Goal: Task Accomplishment & Management: Complete application form

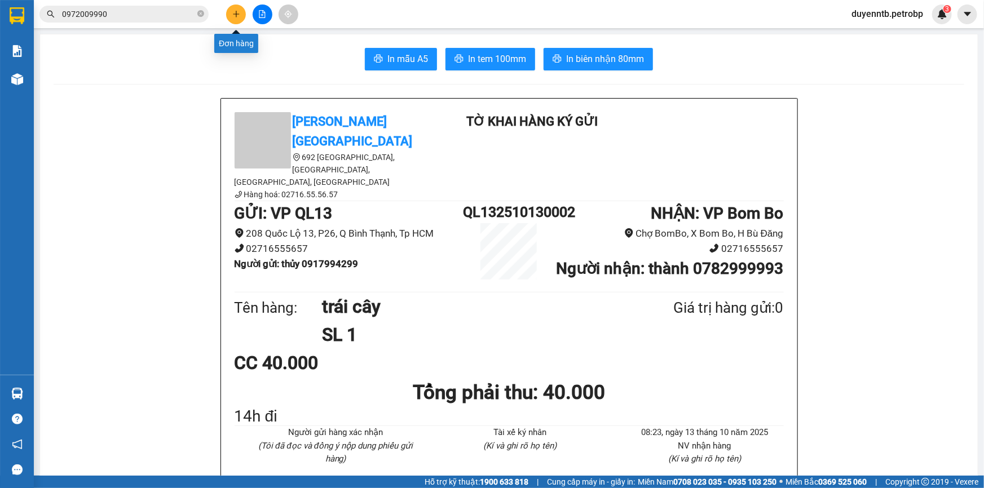
click at [236, 17] on icon "plus" at bounding box center [236, 14] width 8 height 8
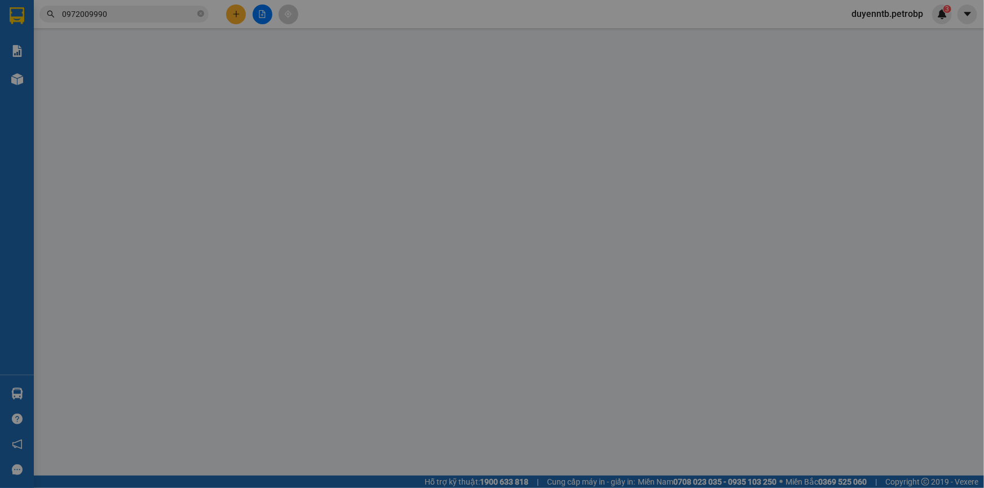
click at [236, 17] on span "Yêu cầu xuất hóa đơn điện tử" at bounding box center [190, 18] width 119 height 9
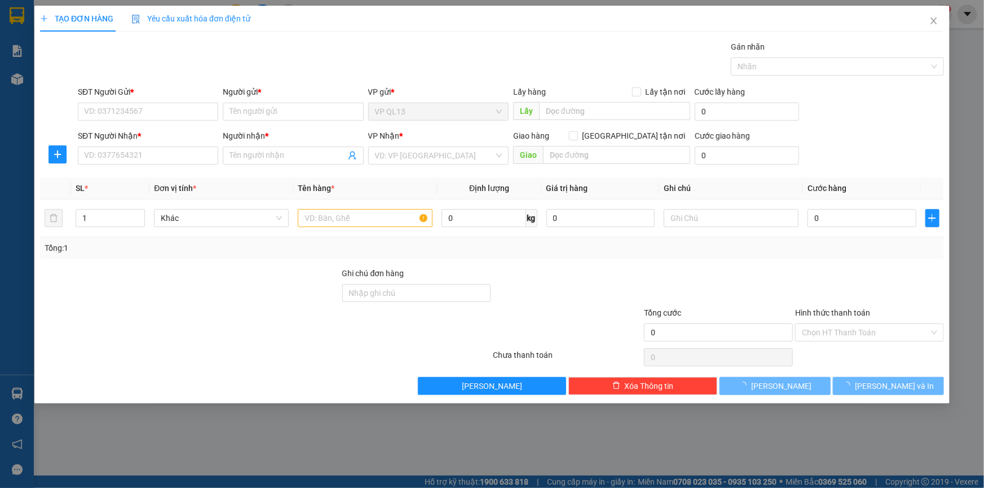
click at [236, 17] on div "Cần tạo đơn hàng để có thể xuất hóa đơn điện tử Xác nhận tạo đơn hàng? Quay lại…" at bounding box center [491, 211] width 915 height 411
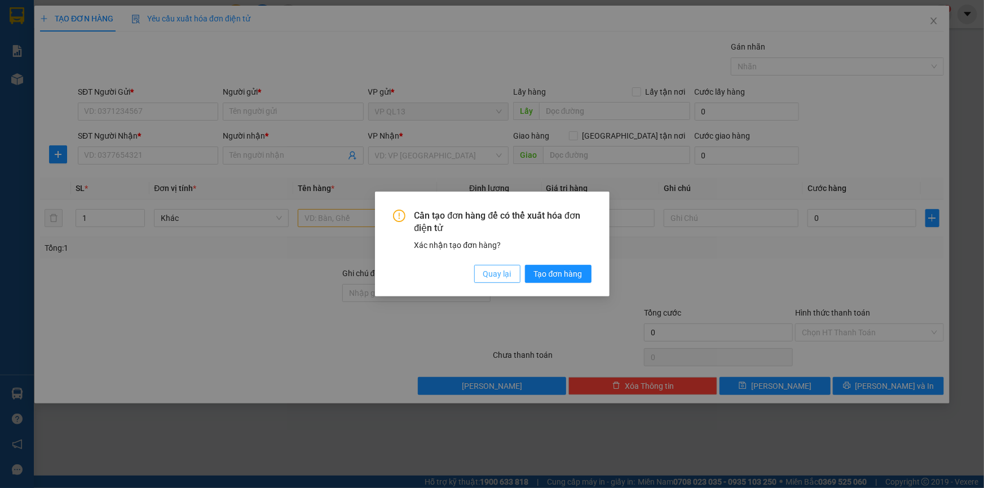
click at [504, 273] on span "Quay lại" at bounding box center [497, 274] width 28 height 12
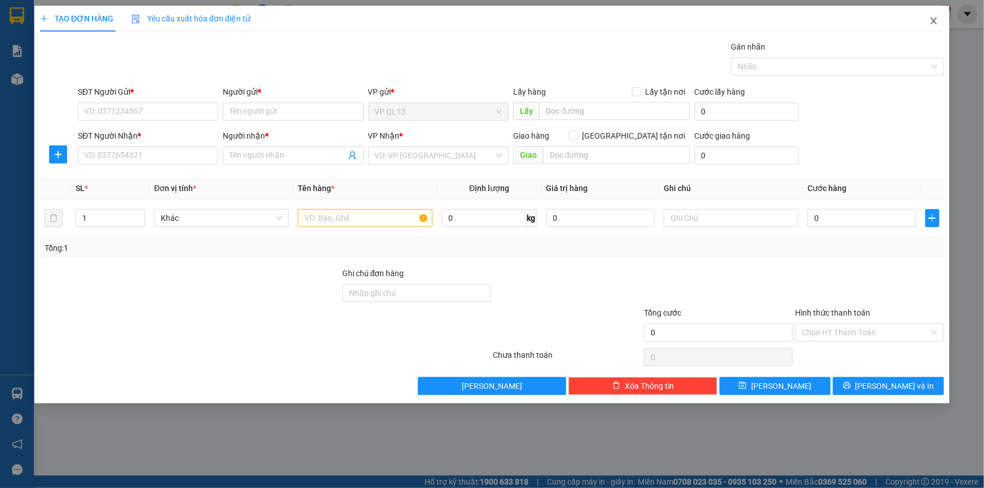
click at [931, 23] on icon "close" at bounding box center [933, 20] width 9 height 9
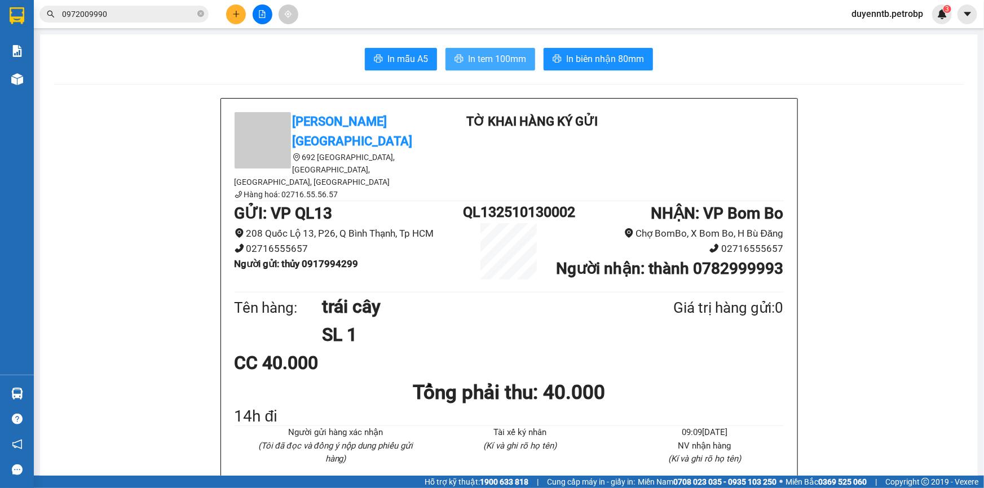
click at [501, 57] on span "In tem 100mm" at bounding box center [497, 59] width 58 height 14
click at [240, 5] on button at bounding box center [236, 15] width 20 height 20
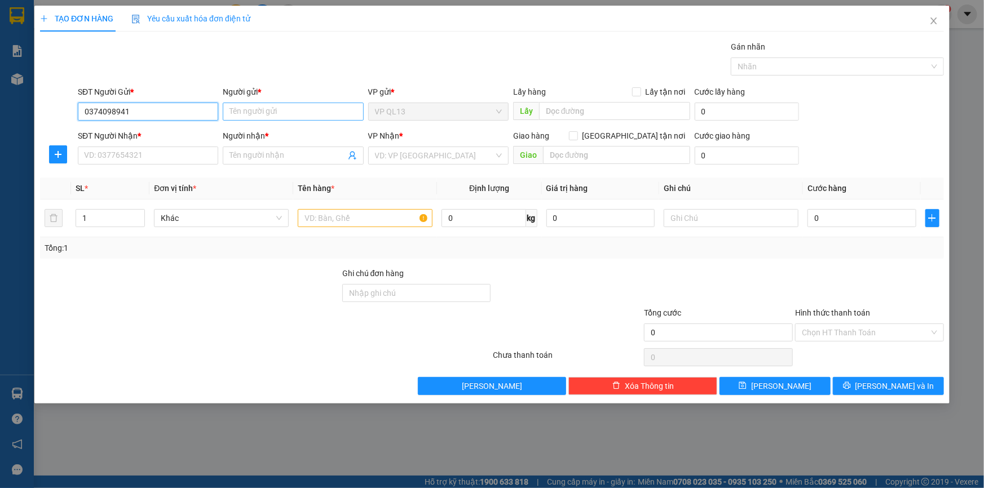
type input "0374098941"
click at [232, 112] on input "Người gửi *" at bounding box center [293, 112] width 140 height 18
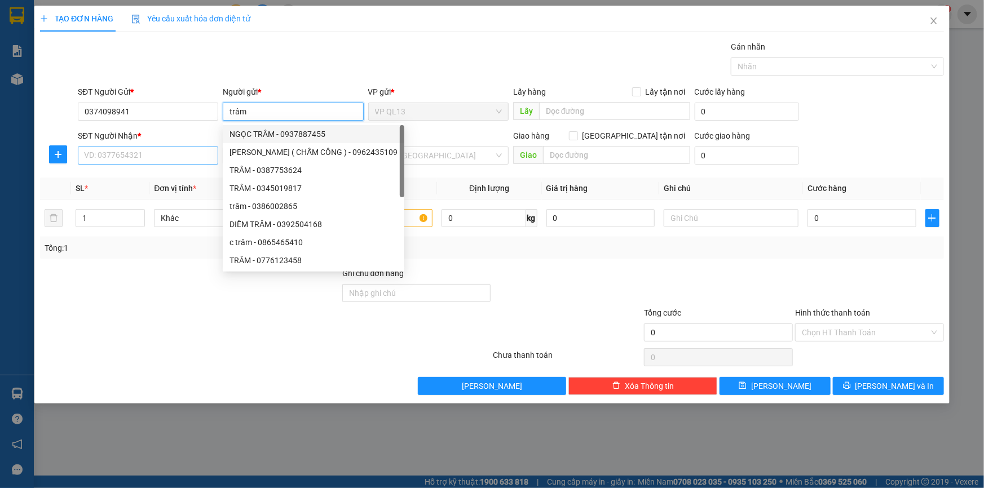
type input "trâm"
click at [115, 151] on input "SĐT Người Nhận *" at bounding box center [148, 156] width 140 height 18
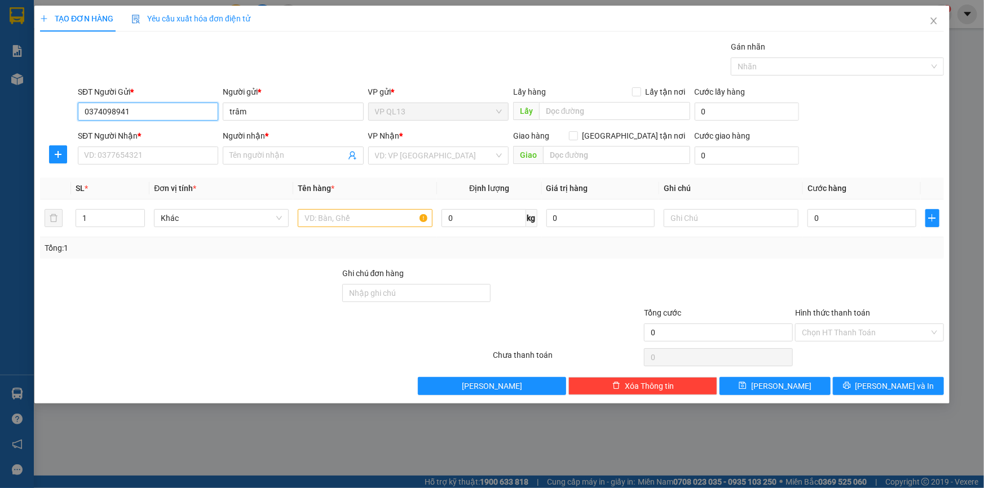
drag, startPoint x: 126, startPoint y: 110, endPoint x: 93, endPoint y: 104, distance: 33.2
click at [69, 112] on div "SĐT Người Gửi * 0374098941 0374098941 Người gửi * trâm VP gửi * VP QL13 Lấy hàn…" at bounding box center [492, 105] width 906 height 39
click at [91, 156] on input "SĐT Người Nhận *" at bounding box center [148, 156] width 140 height 18
paste input "0374098941"
type input "0374098941"
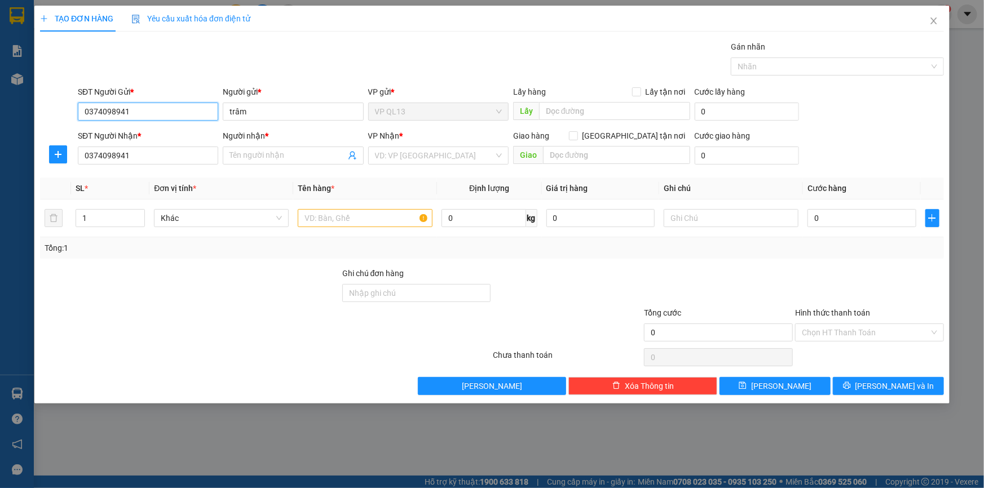
click at [135, 113] on input "0374098941" at bounding box center [148, 112] width 140 height 18
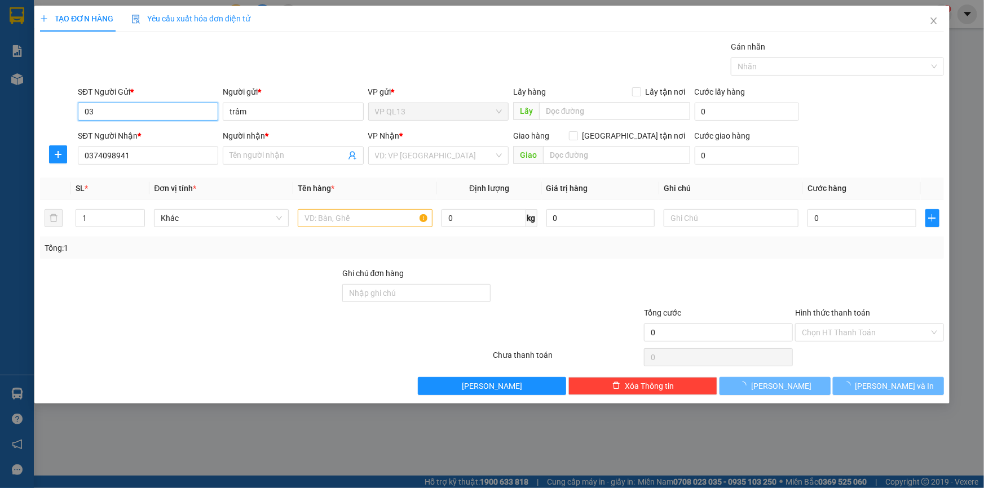
type input "0"
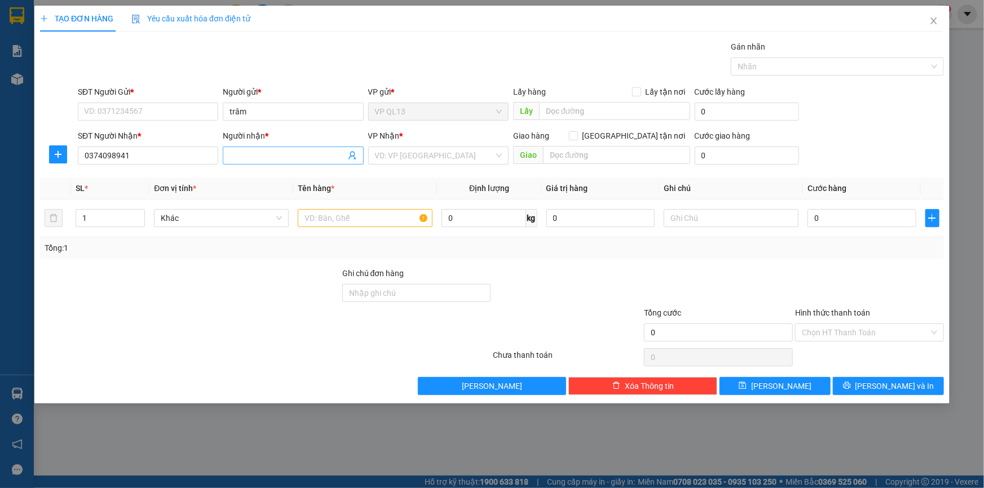
click at [250, 163] on span at bounding box center [293, 156] width 140 height 18
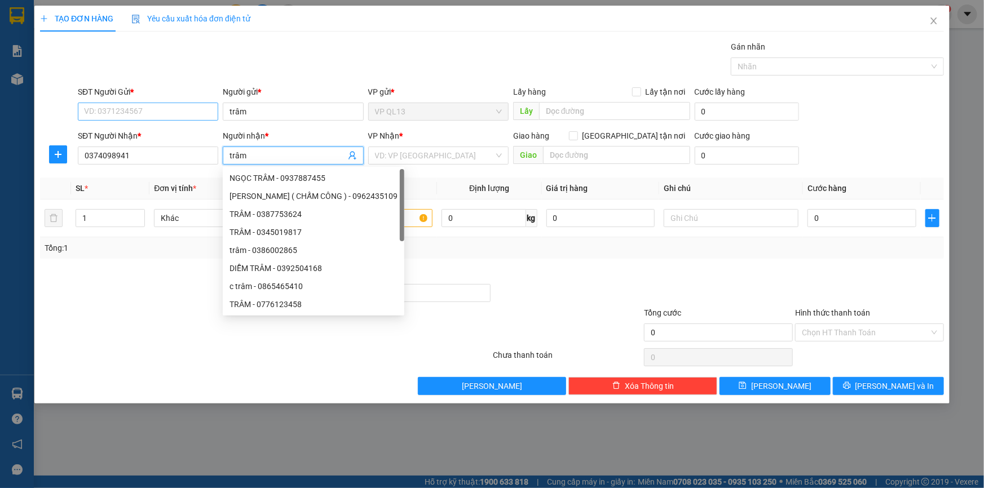
type input "trâm"
click at [123, 113] on input "SĐT Người Gửi *" at bounding box center [148, 112] width 140 height 18
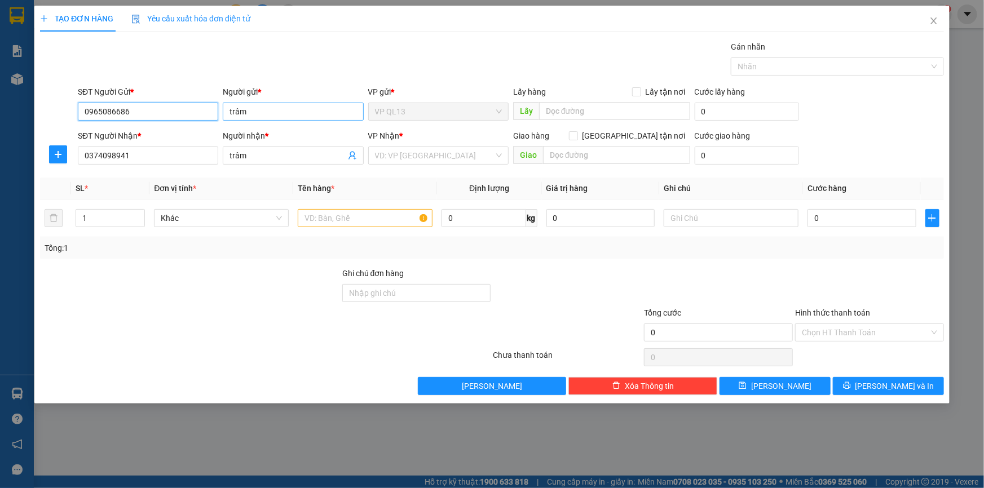
type input "0965086686"
click at [307, 110] on input "trâm" at bounding box center [293, 112] width 140 height 18
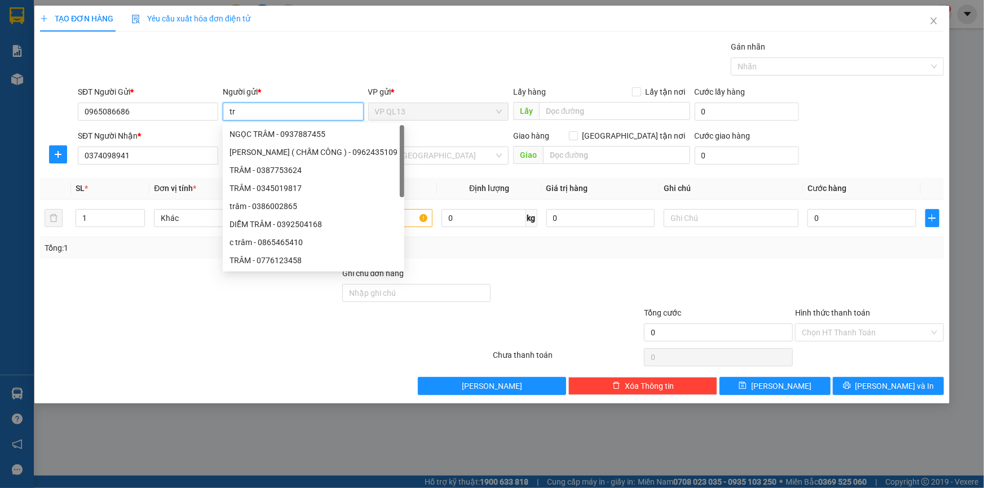
type input "t"
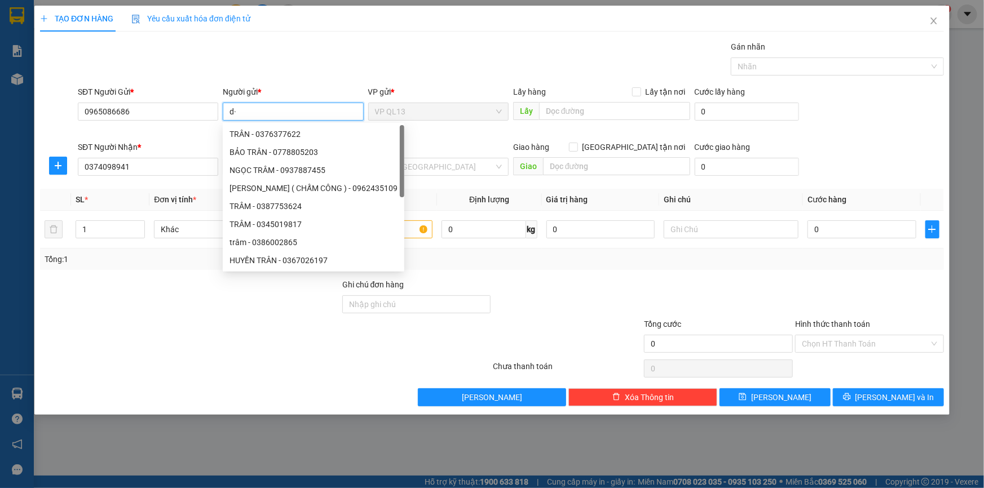
type input "d"
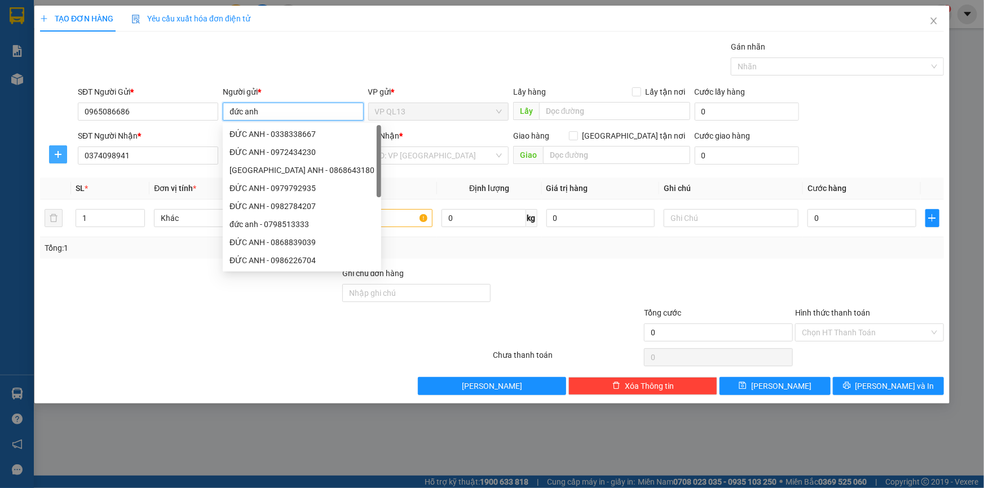
type input "đức anh"
drag, startPoint x: 55, startPoint y: 148, endPoint x: 551, endPoint y: 173, distance: 496.1
click at [94, 162] on div "SĐT Người Nhận * 0374098941 Người nhận * trâm VP Nhận * VD: VP [GEOGRAPHIC_DATA…" at bounding box center [492, 149] width 906 height 39
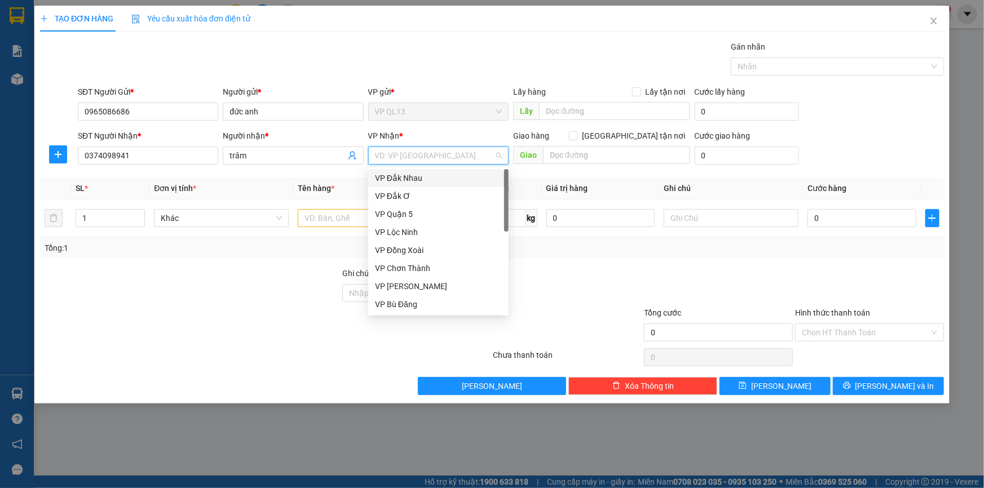
click at [395, 155] on input "search" at bounding box center [434, 155] width 119 height 17
click at [420, 246] on div "VP Đồng Xoài" at bounding box center [438, 250] width 127 height 12
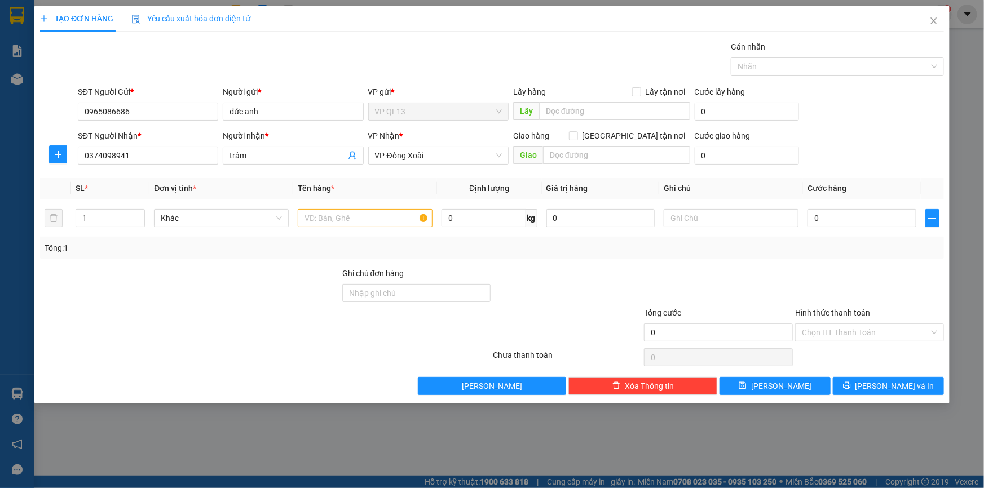
click at [45, 162] on div at bounding box center [58, 154] width 36 height 18
click at [54, 152] on icon "plus" at bounding box center [58, 154] width 9 height 9
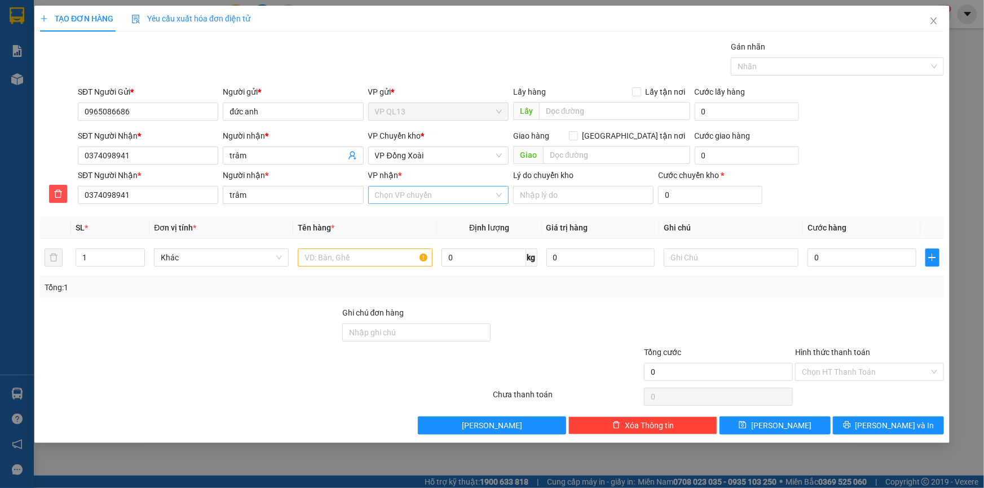
click at [433, 195] on input "VP nhận *" at bounding box center [434, 195] width 119 height 17
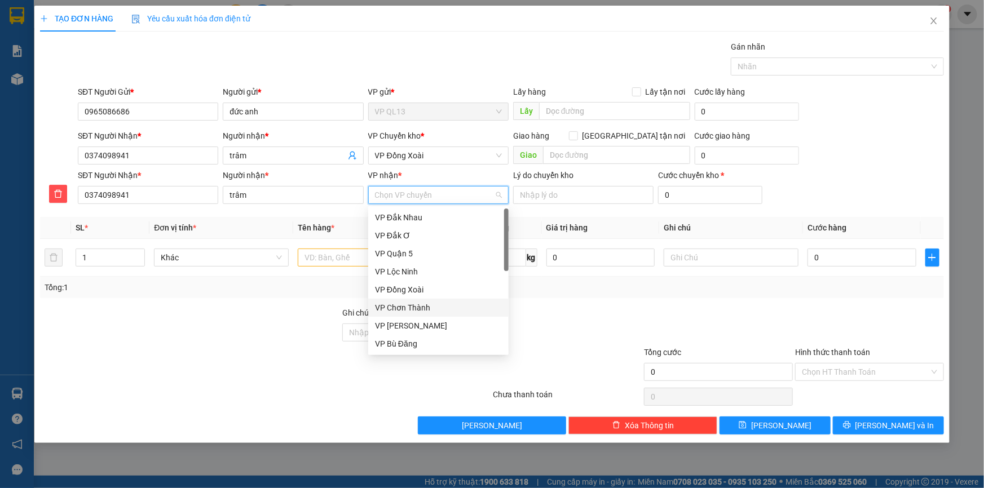
click at [413, 308] on div "VP Chơn Thành" at bounding box center [438, 308] width 127 height 12
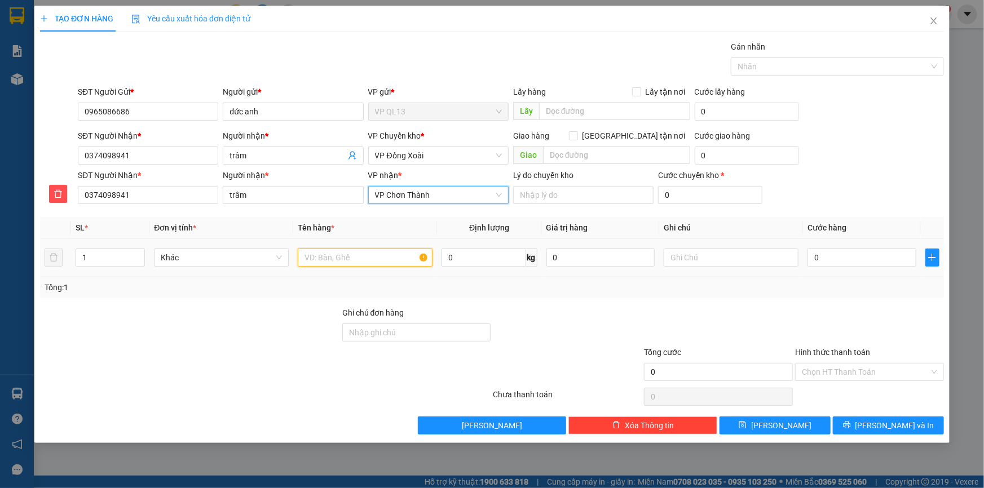
click at [326, 256] on input "text" at bounding box center [365, 258] width 135 height 18
type input "crt"
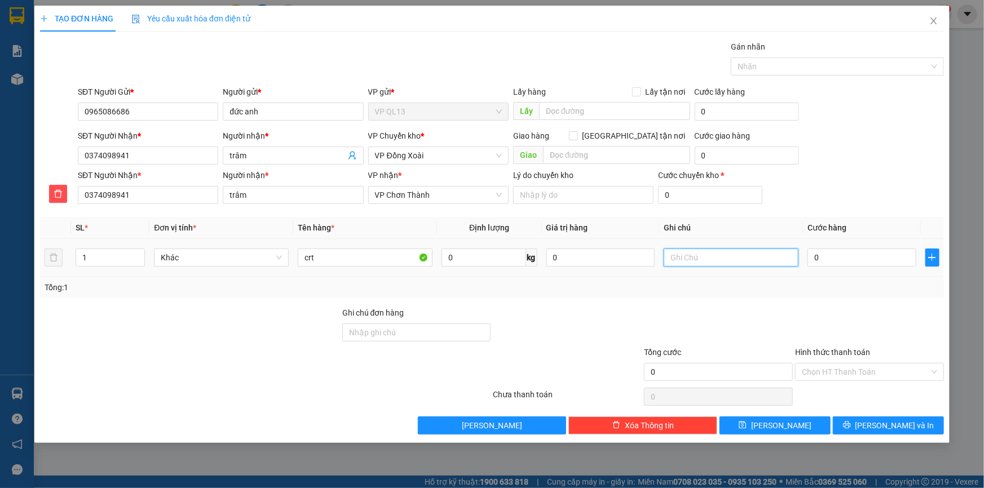
click at [679, 264] on input "text" at bounding box center [730, 258] width 135 height 18
type input "14h đi"
click at [836, 264] on input "0" at bounding box center [861, 258] width 109 height 18
type input "3"
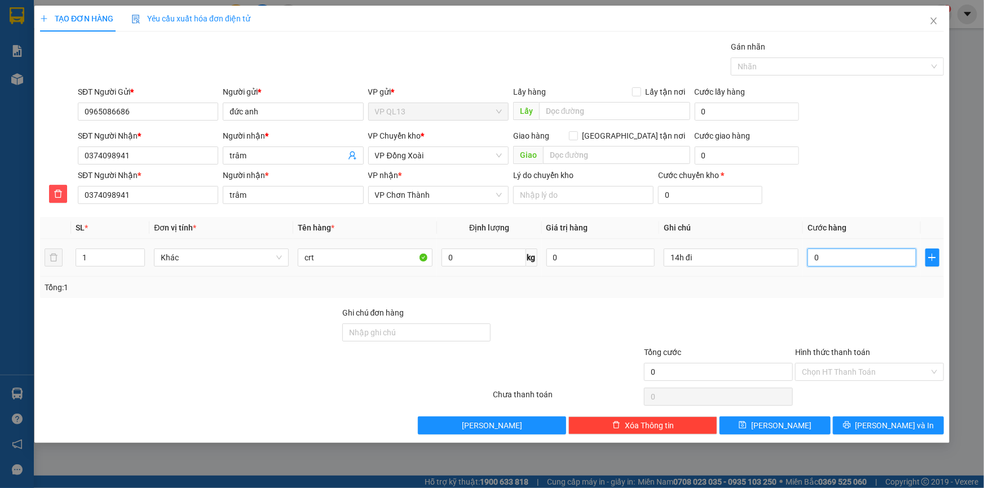
type input "3"
type input "30"
type input "30.000"
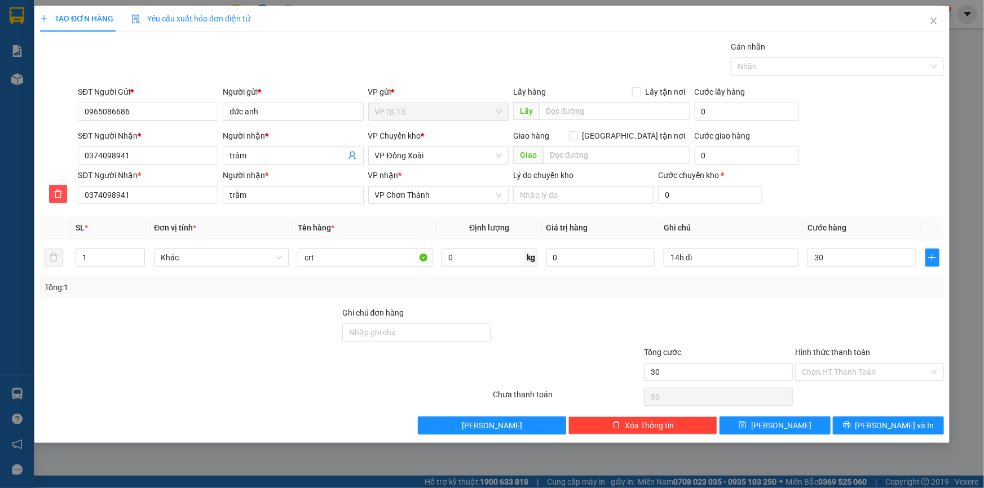
type input "30.000"
click at [894, 321] on div at bounding box center [869, 326] width 151 height 39
click at [865, 420] on button "[PERSON_NAME] và In" at bounding box center [887, 426] width 111 height 18
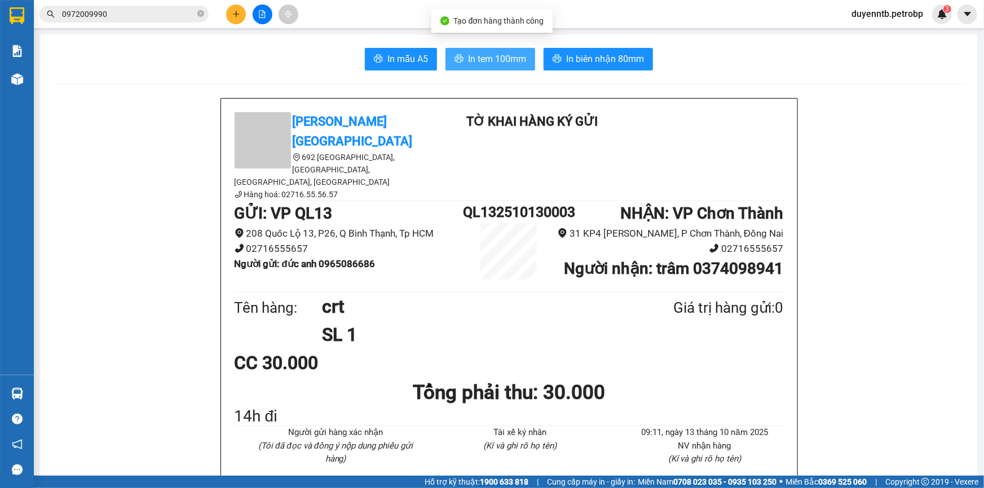
click at [468, 61] on span "In tem 100mm" at bounding box center [497, 59] width 58 height 14
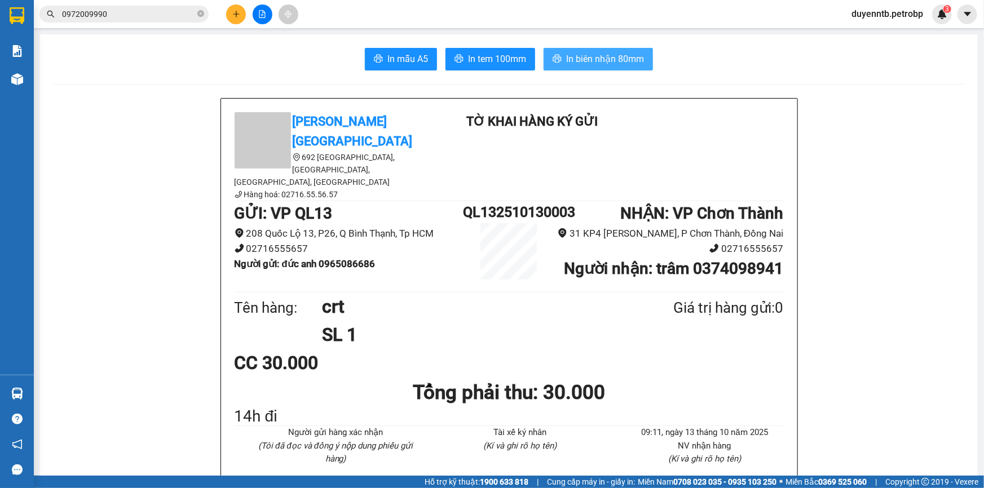
click at [605, 64] on span "In biên nhận 80mm" at bounding box center [605, 59] width 78 height 14
click at [234, 14] on icon "plus" at bounding box center [236, 14] width 6 height 1
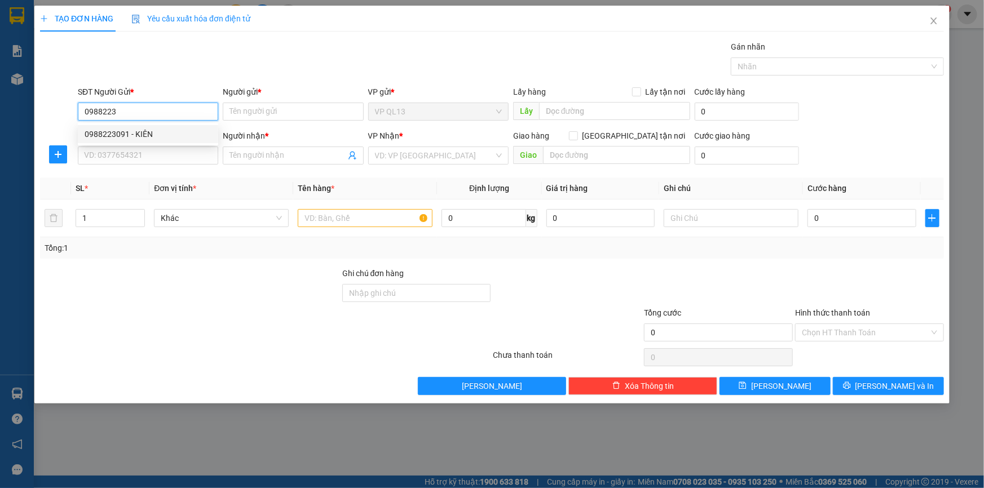
click at [187, 134] on div "0988223091 - KIÊN" at bounding box center [148, 134] width 127 height 12
type input "0988223091"
type input "KIÊN"
type input "0985472472"
type input "A CHÂU"
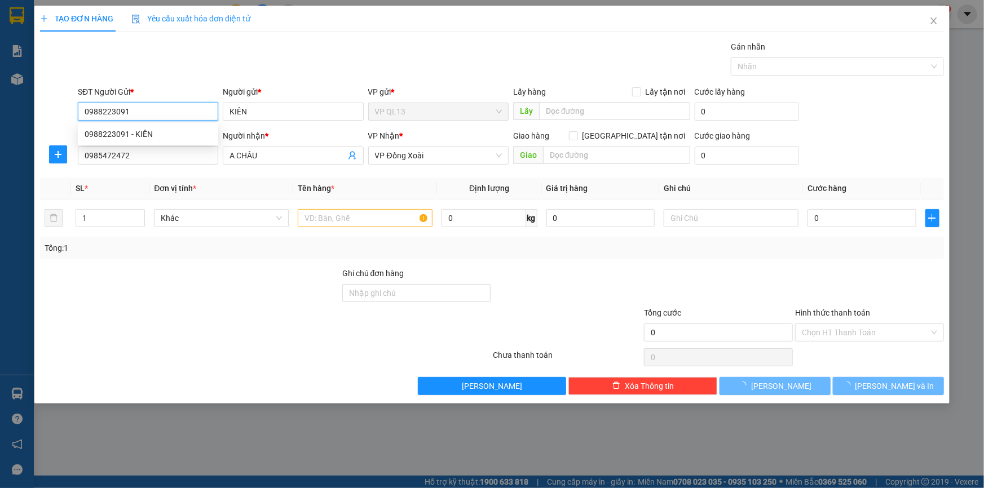
type input "30.000"
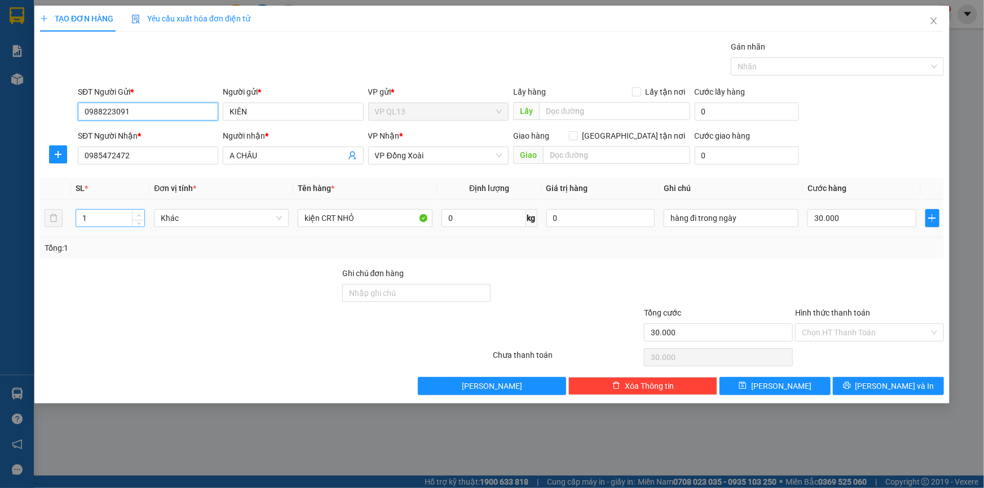
type input "0988223091"
type input "2"
click at [139, 215] on icon "up" at bounding box center [139, 216] width 4 height 4
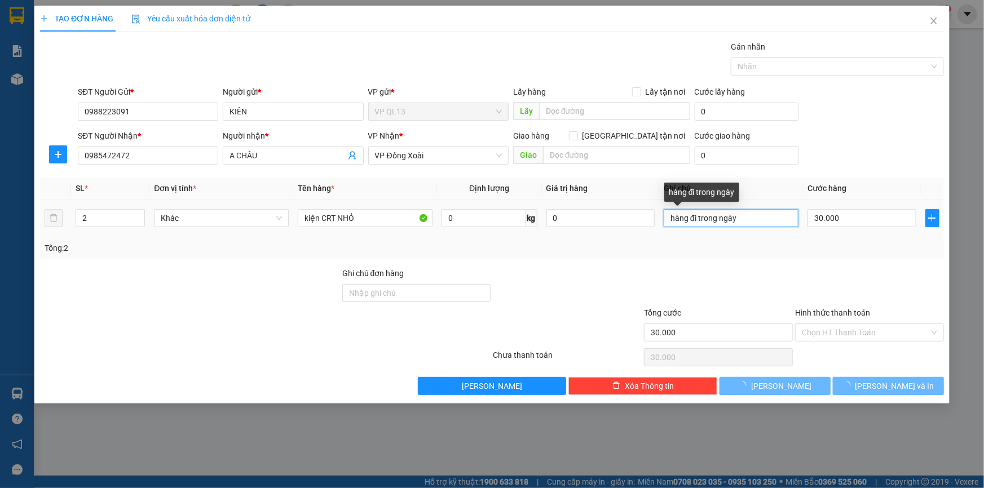
click at [768, 217] on input "hàng đi trong ngày" at bounding box center [730, 218] width 135 height 18
type input "0"
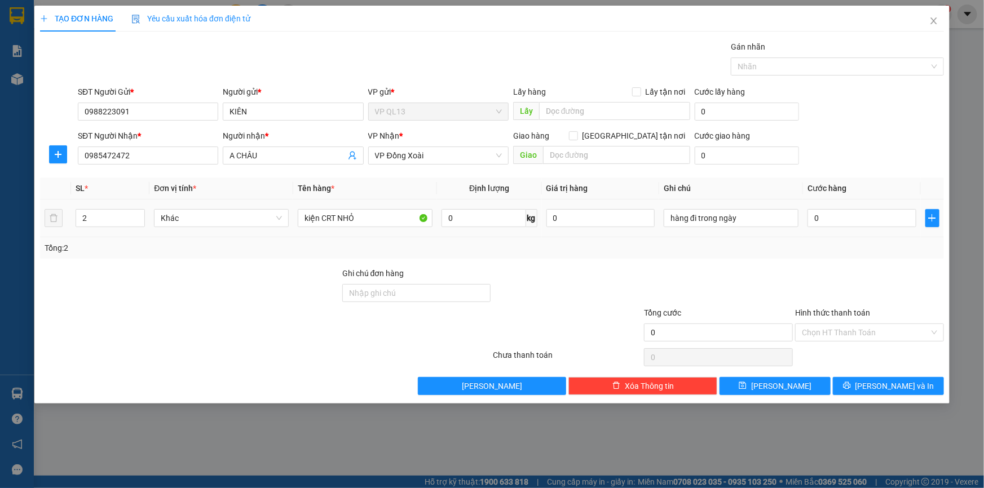
click at [862, 207] on div "0" at bounding box center [861, 218] width 109 height 23
click at [857, 209] on input "0" at bounding box center [861, 218] width 109 height 18
type input "7"
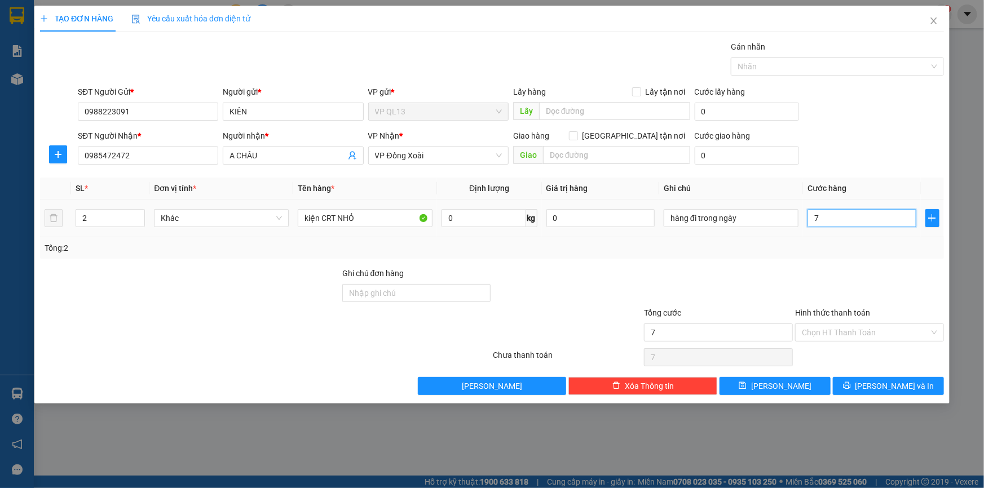
type input "70"
type input "70.000"
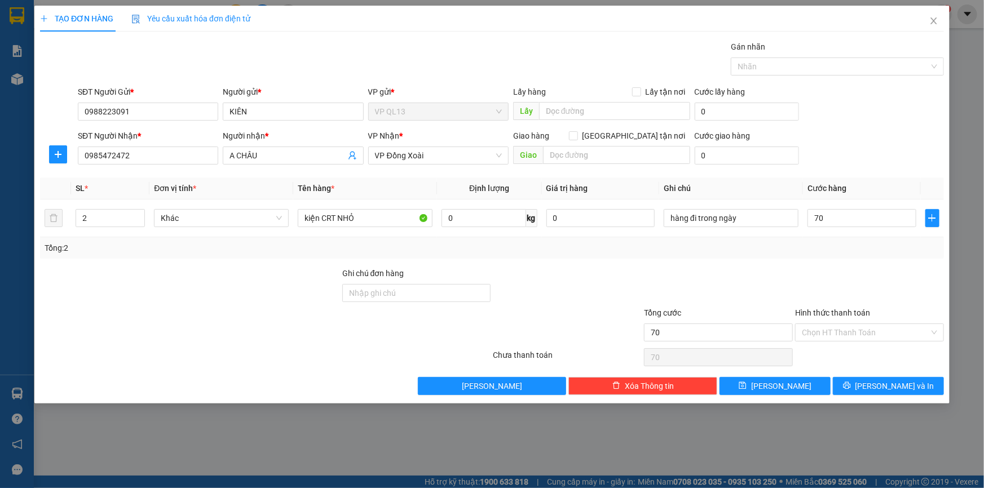
type input "70.000"
click at [810, 289] on div at bounding box center [869, 286] width 151 height 39
click at [367, 217] on input "kiện CRT NHỎ" at bounding box center [365, 218] width 135 height 18
type input "k"
type input "phụ [PERSON_NAME]"
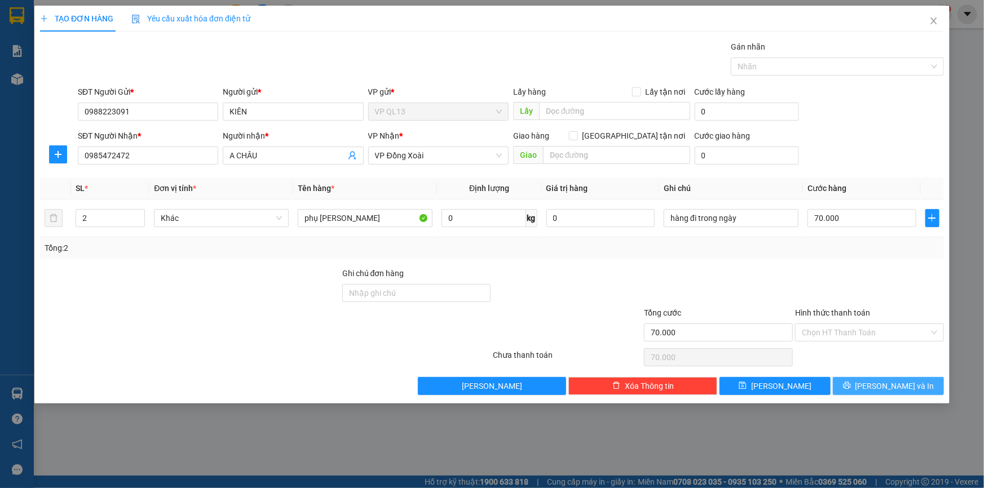
click at [875, 378] on button "[PERSON_NAME] và In" at bounding box center [887, 386] width 111 height 18
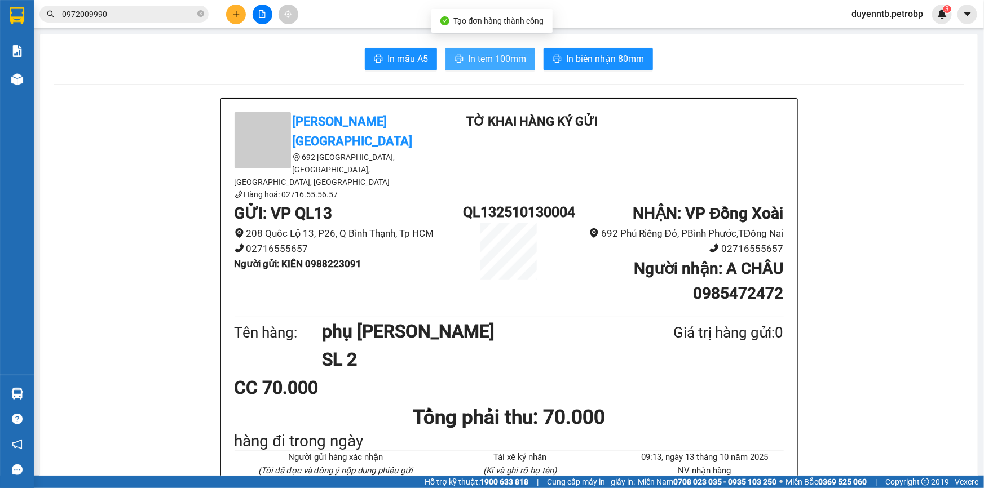
click at [459, 60] on icon "printer" at bounding box center [458, 58] width 9 height 9
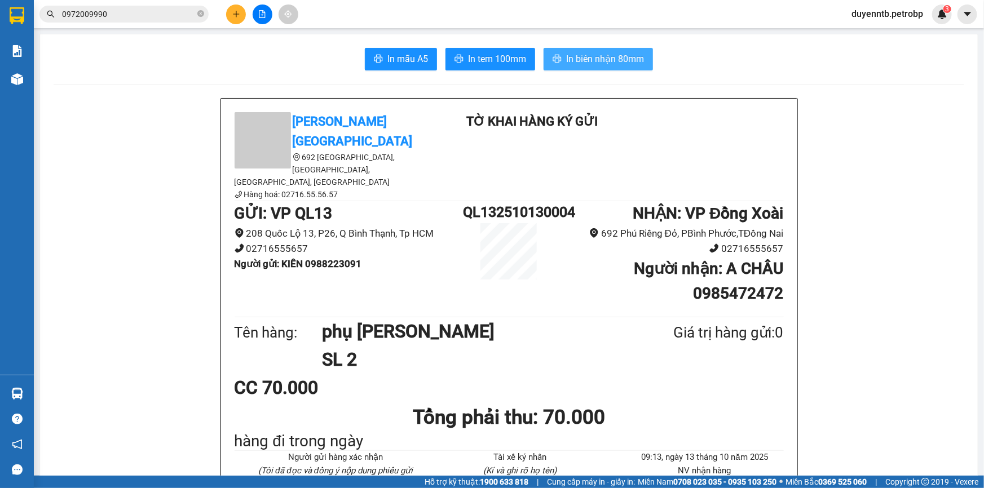
click at [560, 61] on button "In biên nhận 80mm" at bounding box center [597, 59] width 109 height 23
click at [240, 13] on icon "plus" at bounding box center [236, 14] width 8 height 8
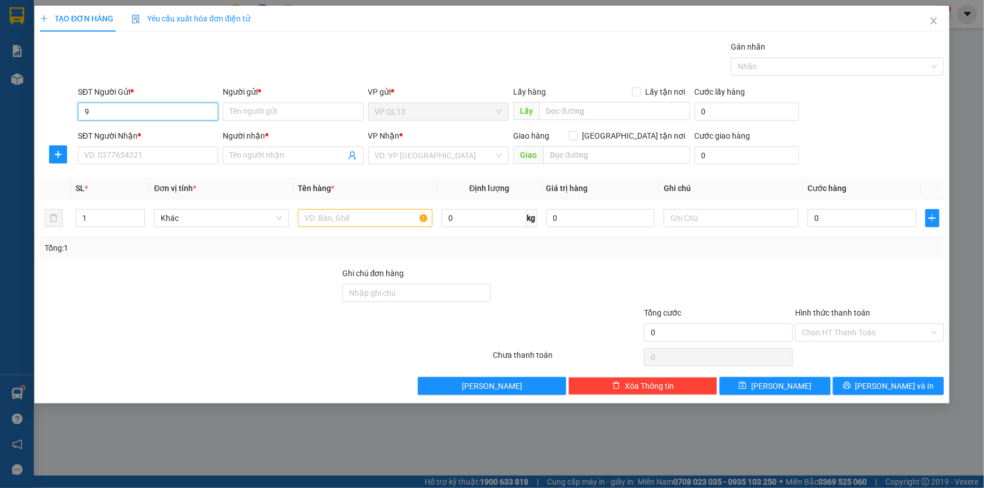
type input "9"
click at [164, 132] on div "0969232450 - [PERSON_NAME]" at bounding box center [148, 134] width 127 height 12
type input "0969232450"
type input "[PERSON_NAME]"
type input "0917308936"
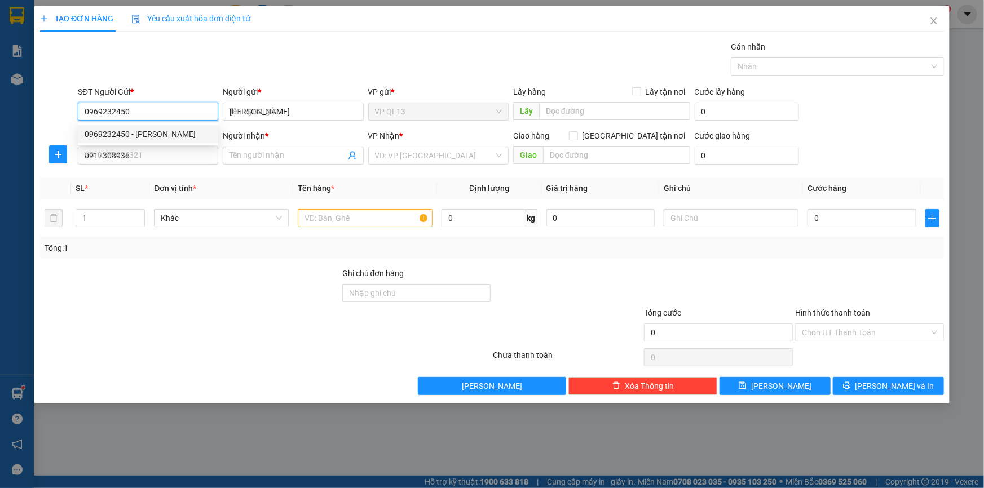
type input "C HỒNG"
type input "30.000"
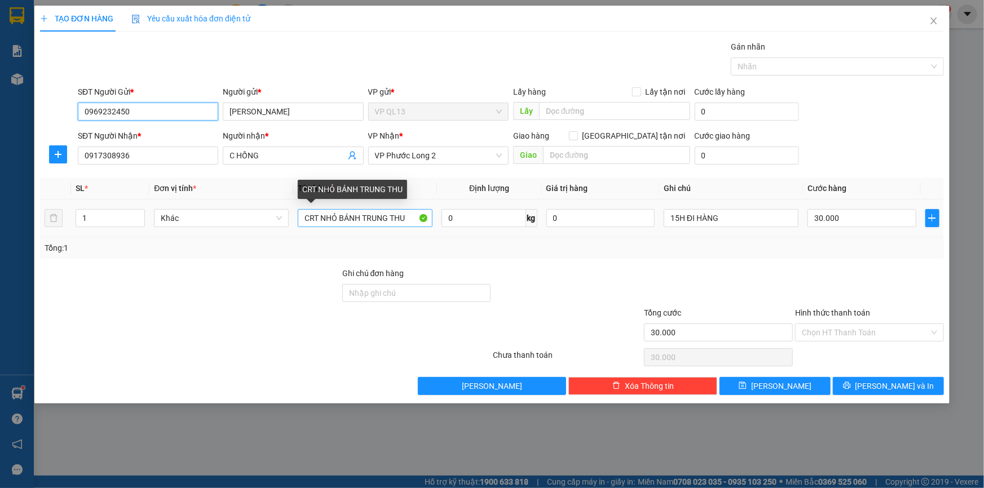
type input "0969232450"
click at [408, 219] on input "CRT NHỎ BÁNH TRUNG THU" at bounding box center [365, 218] width 135 height 18
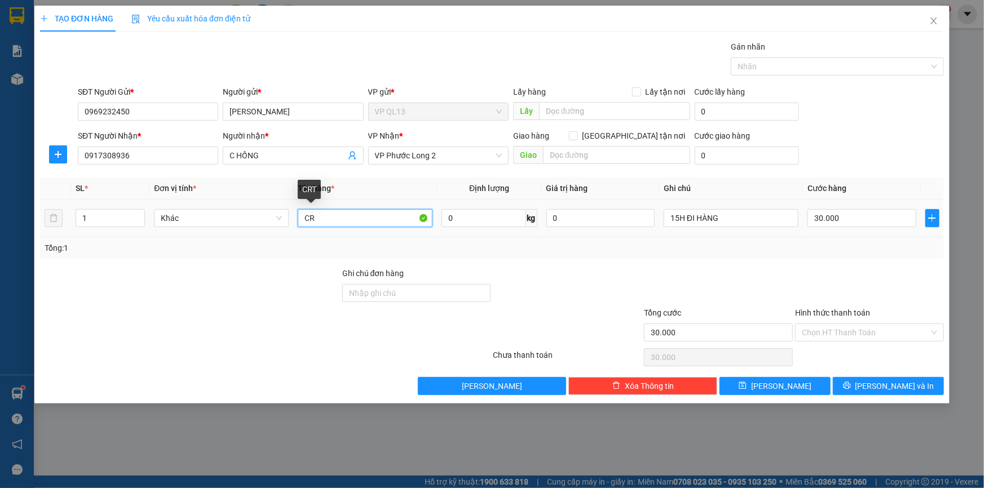
type input "C"
type input "bọc trắng bánh trung thu"
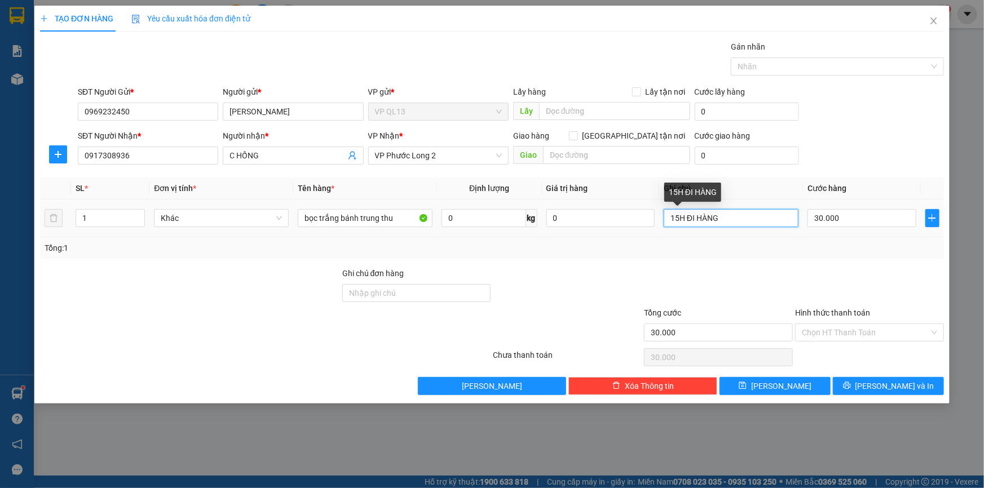
click at [735, 220] on input "15H ĐI HÀNG" at bounding box center [730, 218] width 135 height 18
type input "15H ĐI HÀNG nhẹ tay"
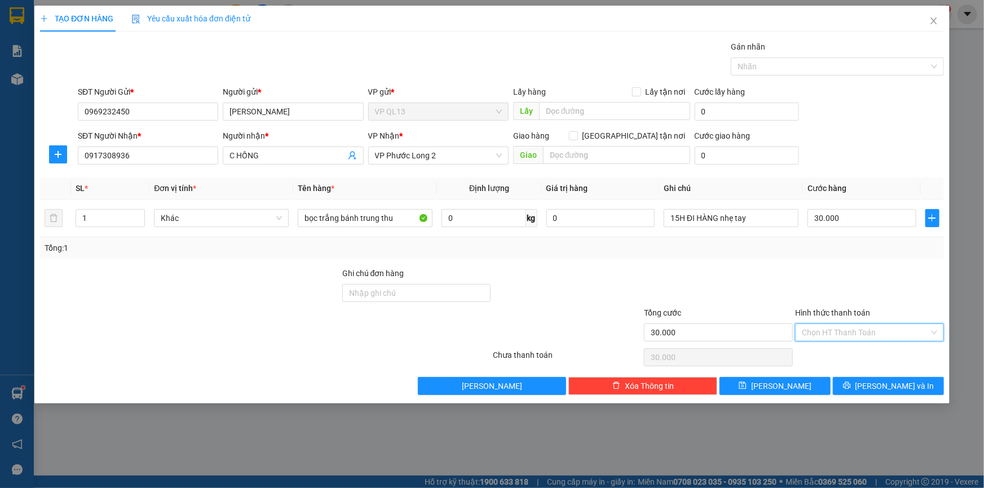
click at [890, 330] on input "Hình thức thanh toán" at bounding box center [864, 332] width 127 height 17
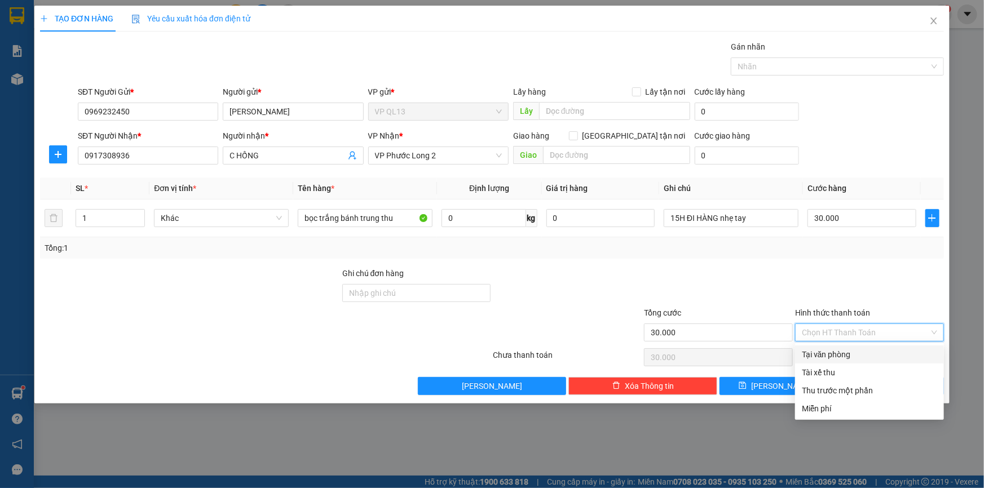
click at [883, 349] on div "Tại văn phòng" at bounding box center [868, 354] width 135 height 12
type input "0"
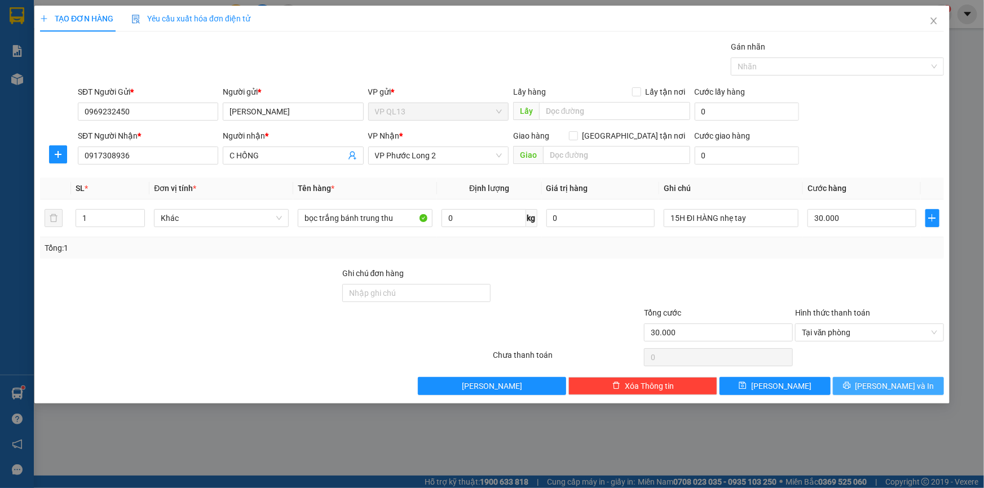
click at [885, 388] on span "[PERSON_NAME] và In" at bounding box center [894, 386] width 79 height 12
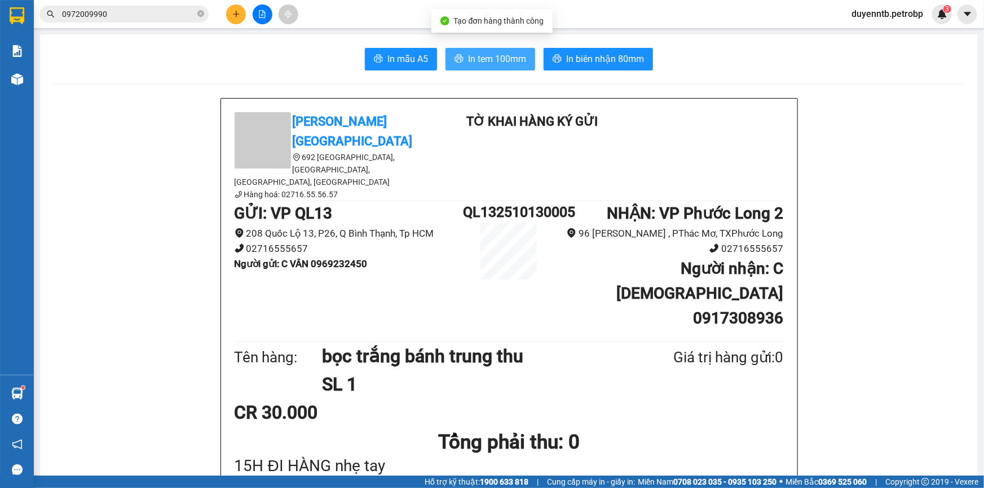
click at [486, 65] on span "In tem 100mm" at bounding box center [497, 59] width 58 height 14
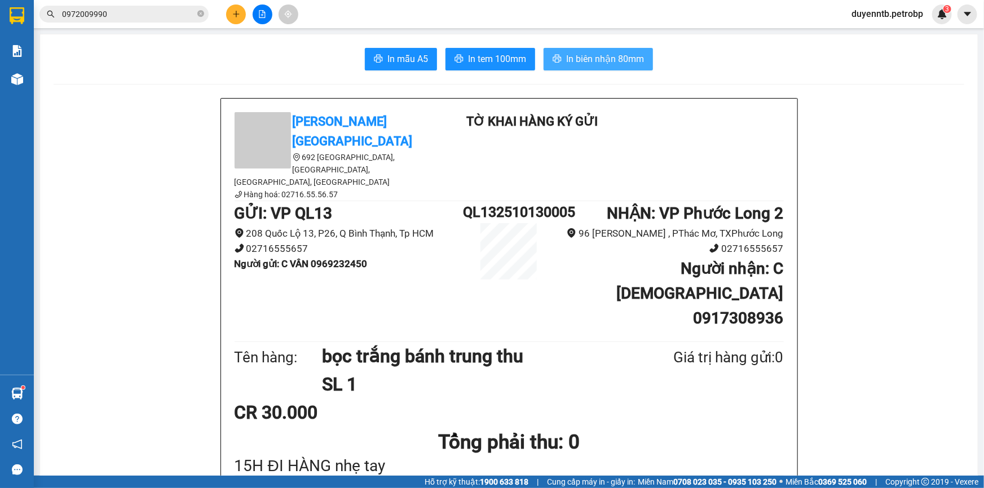
click at [616, 53] on span "In biên nhận 80mm" at bounding box center [605, 59] width 78 height 14
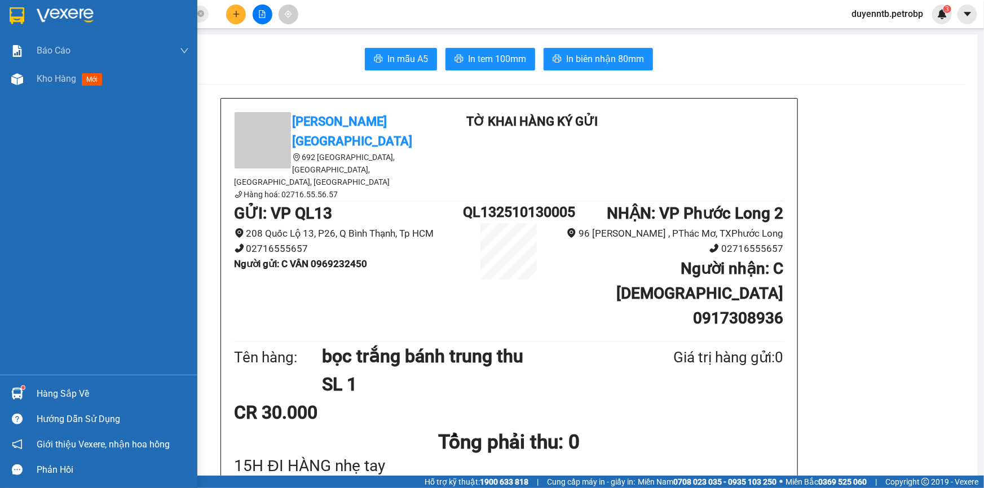
click at [24, 395] on div at bounding box center [17, 394] width 20 height 20
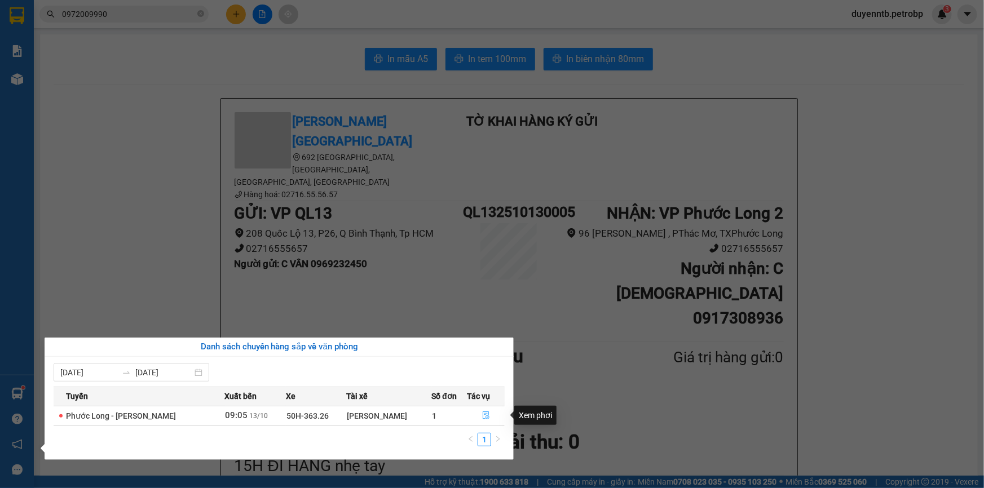
click at [481, 410] on button "button" at bounding box center [486, 416] width 37 height 18
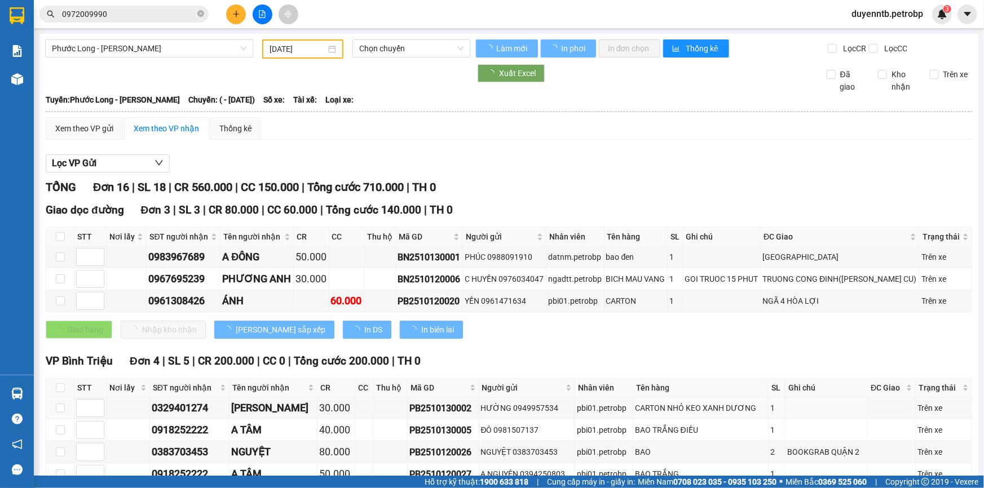
type input "[DATE]"
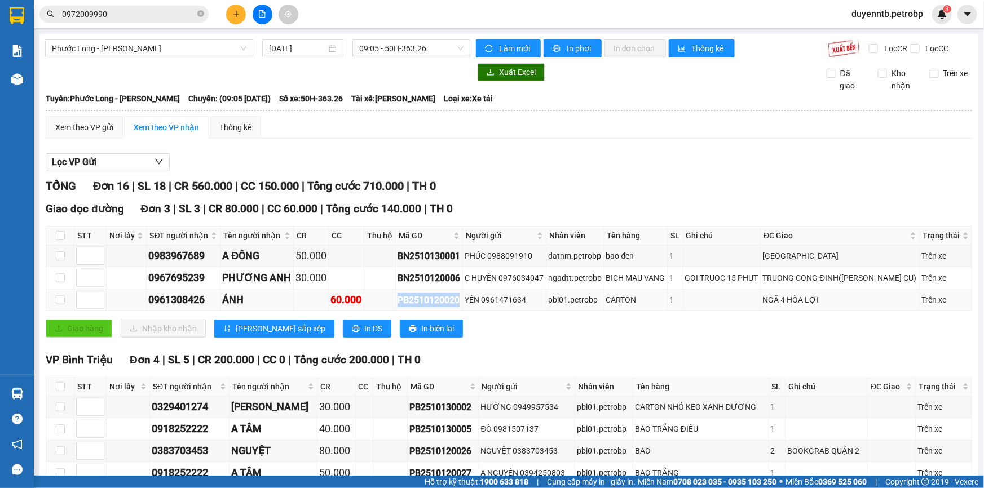
drag, startPoint x: 468, startPoint y: 300, endPoint x: 381, endPoint y: 307, distance: 87.0
click at [381, 307] on tr "0961308426 ÁNH 60.000 PB2510120020 YẾN 0961471634 pbi01.petrobp CARTON 1 NGÃ 4 …" at bounding box center [508, 300] width 925 height 22
copy div "PB2510120020"
click at [197, 13] on icon "close-circle" at bounding box center [200, 13] width 7 height 7
paste input "PB2510120020"
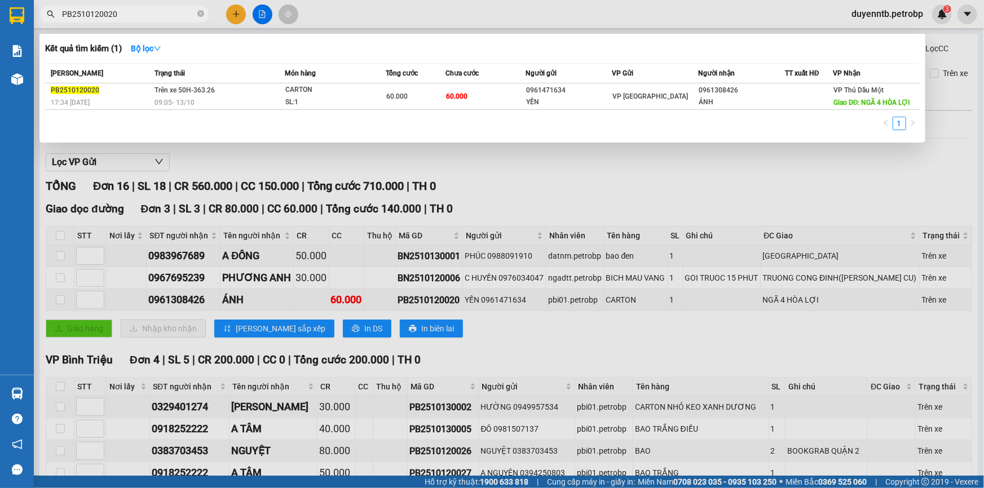
type input "PB2510120020"
click at [549, 225] on div at bounding box center [492, 244] width 984 height 488
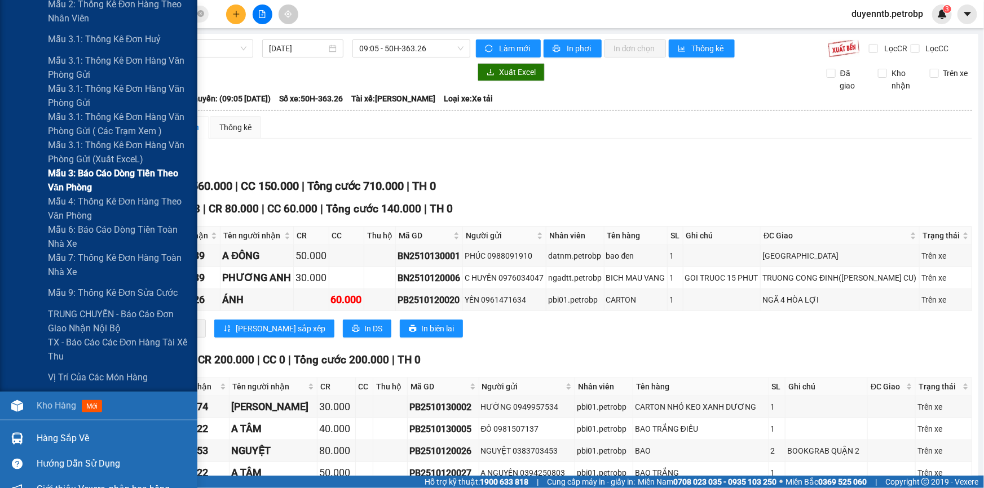
scroll to position [666, 0]
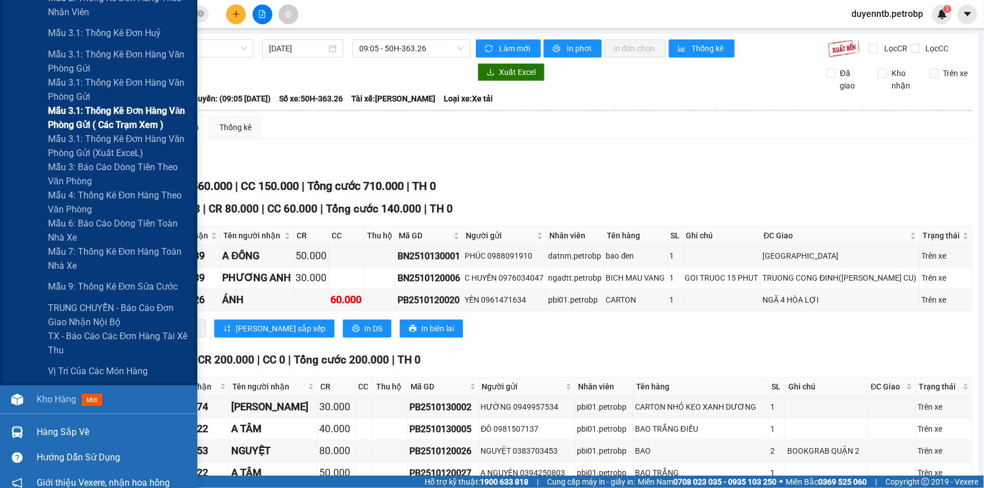
click at [132, 117] on span "Mẫu 3.1: Thống kê đơn hàng văn phòng gửi ( các trạm xem )" at bounding box center [118, 118] width 141 height 28
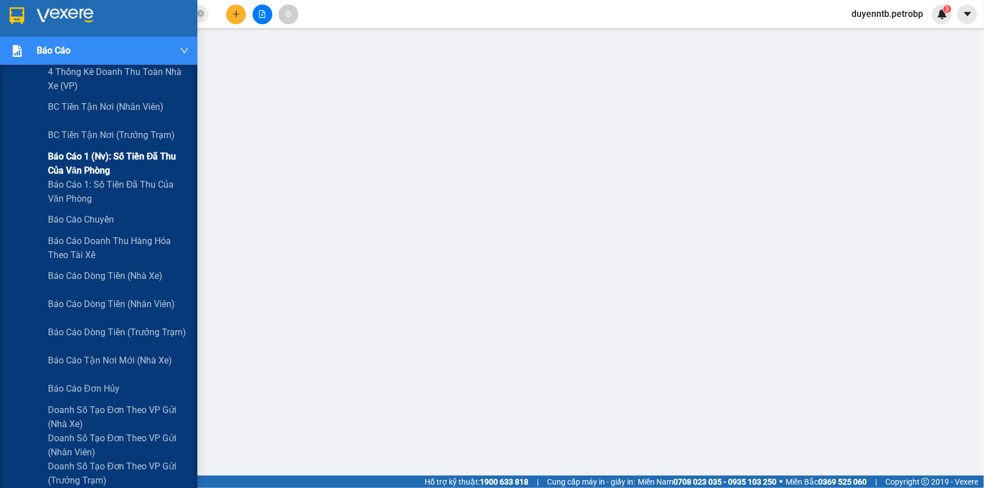
click at [111, 154] on span "Báo cáo 1 (nv): Số tiền đã thu của văn phòng" at bounding box center [118, 163] width 141 height 28
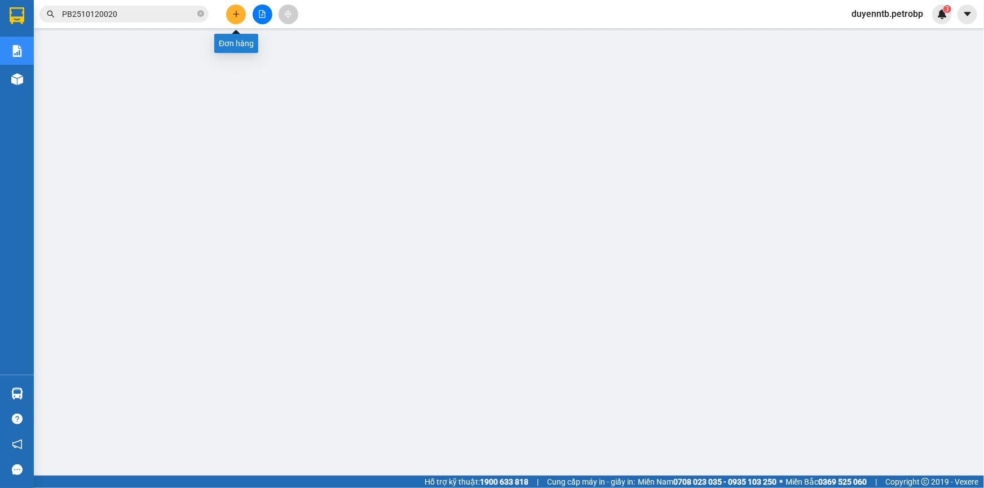
click at [230, 12] on button at bounding box center [236, 15] width 20 height 20
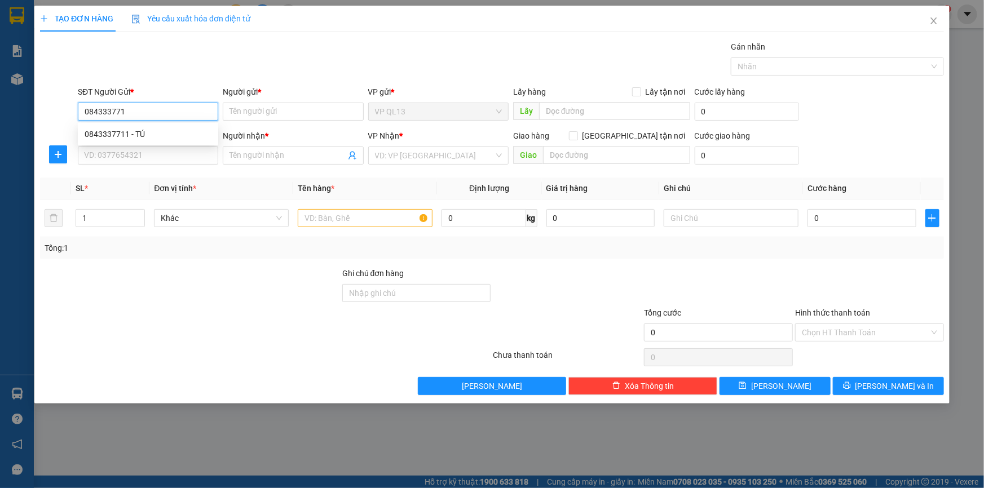
type input "0843337711"
click at [159, 132] on div "0843337711 - TÚ" at bounding box center [148, 134] width 127 height 12
type input "TÚ"
type input "0962107139"
type input "LĨNH"
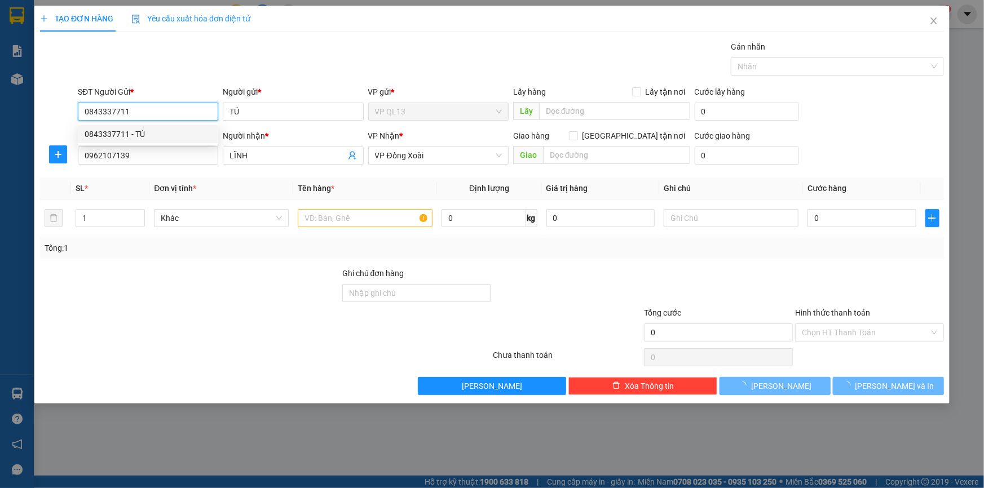
type input "30.000"
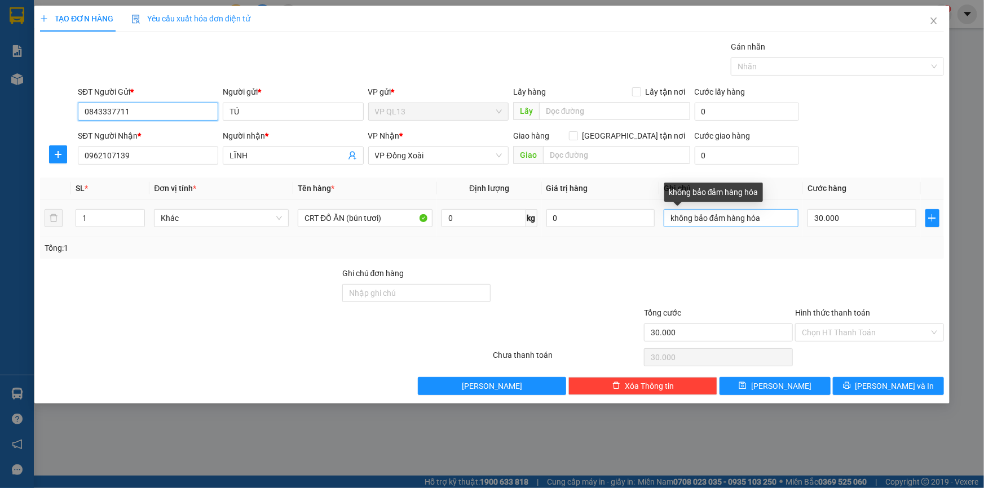
type input "0843337711"
drag, startPoint x: 760, startPoint y: 221, endPoint x: 841, endPoint y: 219, distance: 81.2
click at [764, 221] on input "không bảo đảm hàng hóa" at bounding box center [730, 218] width 135 height 18
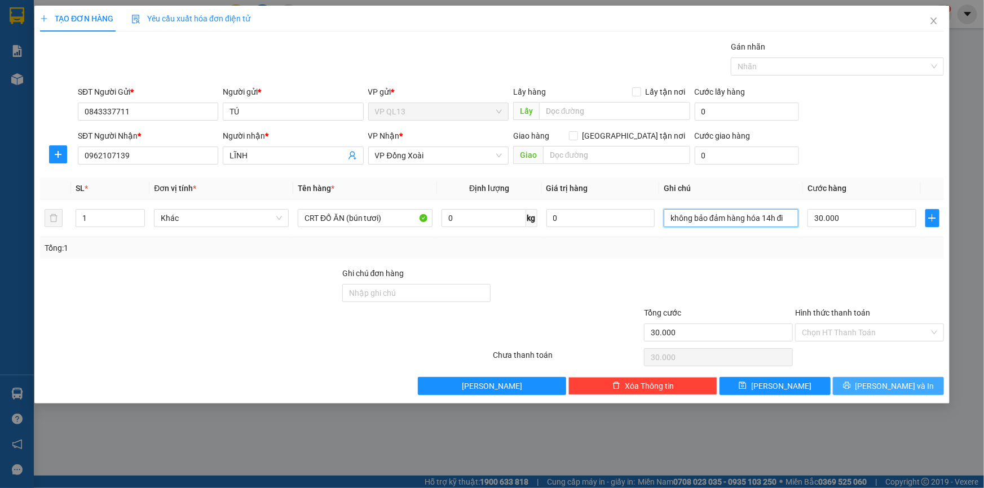
type input "không bảo đảm hàng hóa 14h đi"
click at [891, 388] on span "[PERSON_NAME] và In" at bounding box center [894, 386] width 79 height 12
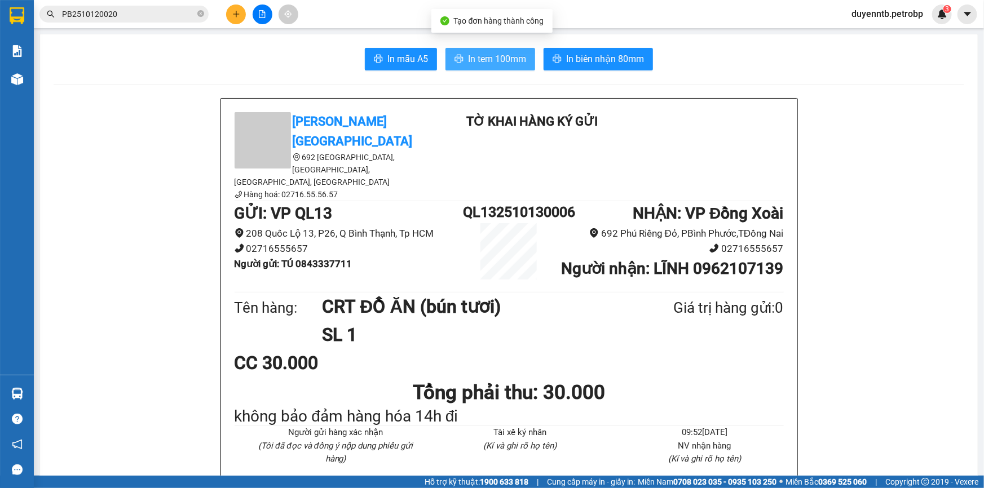
click at [491, 60] on span "In tem 100mm" at bounding box center [497, 59] width 58 height 14
